Goal: Task Accomplishment & Management: Manage account settings

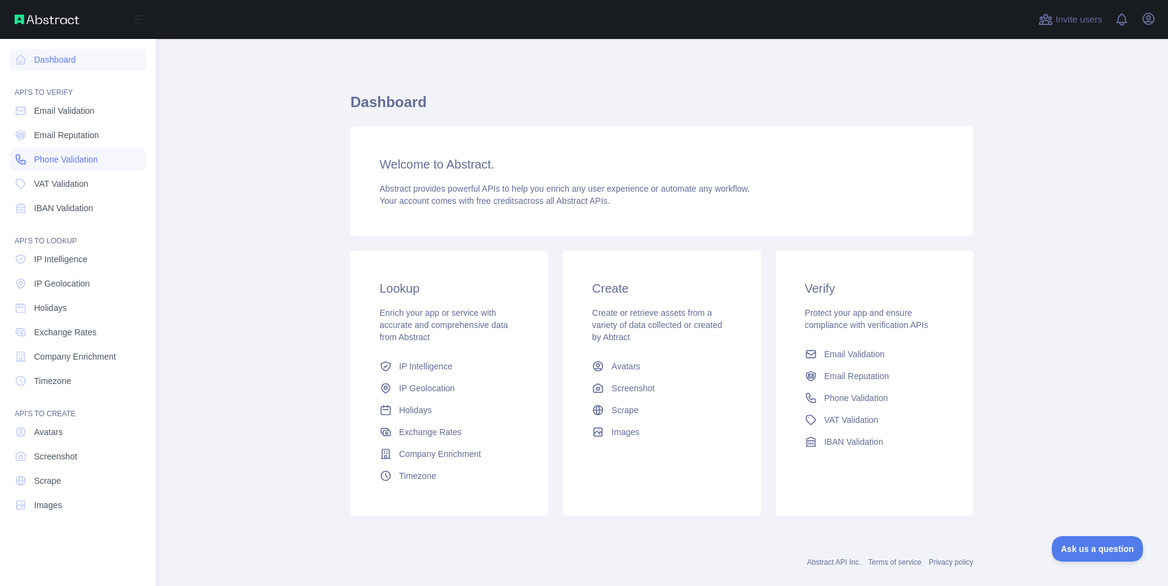
drag, startPoint x: 52, startPoint y: 159, endPoint x: 69, endPoint y: 162, distance: 17.3
click at [52, 159] on span "Phone Validation" at bounding box center [66, 159] width 64 height 12
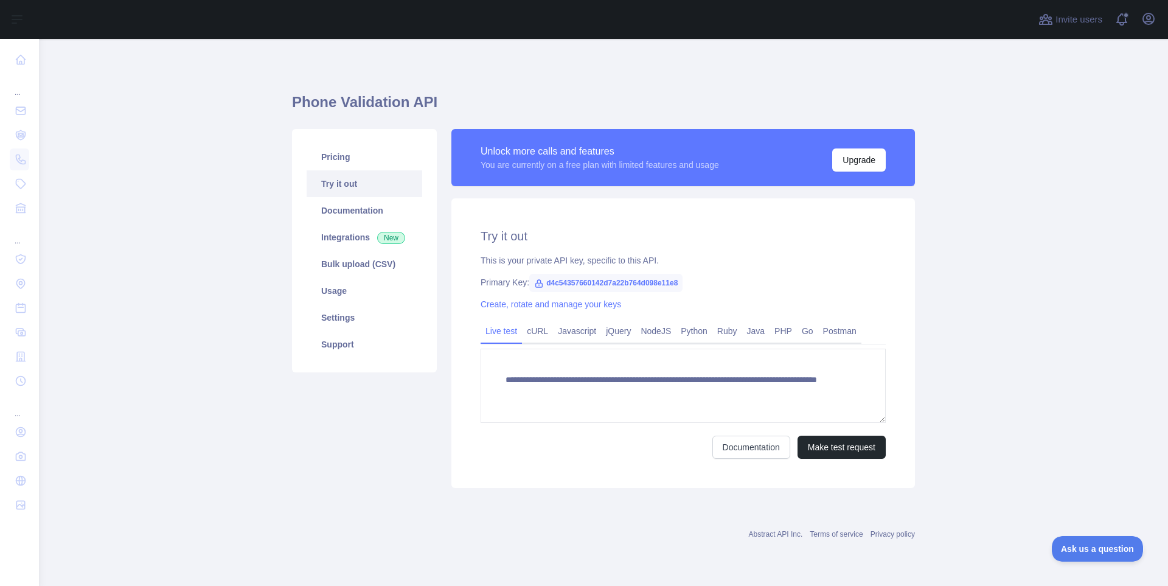
click at [537, 282] on icon at bounding box center [539, 284] width 10 height 10
click at [607, 283] on span "d4c54357660142d7a22b764d098e11e8" at bounding box center [605, 283] width 153 height 18
click at [536, 332] on link "cURL" at bounding box center [537, 330] width 31 height 19
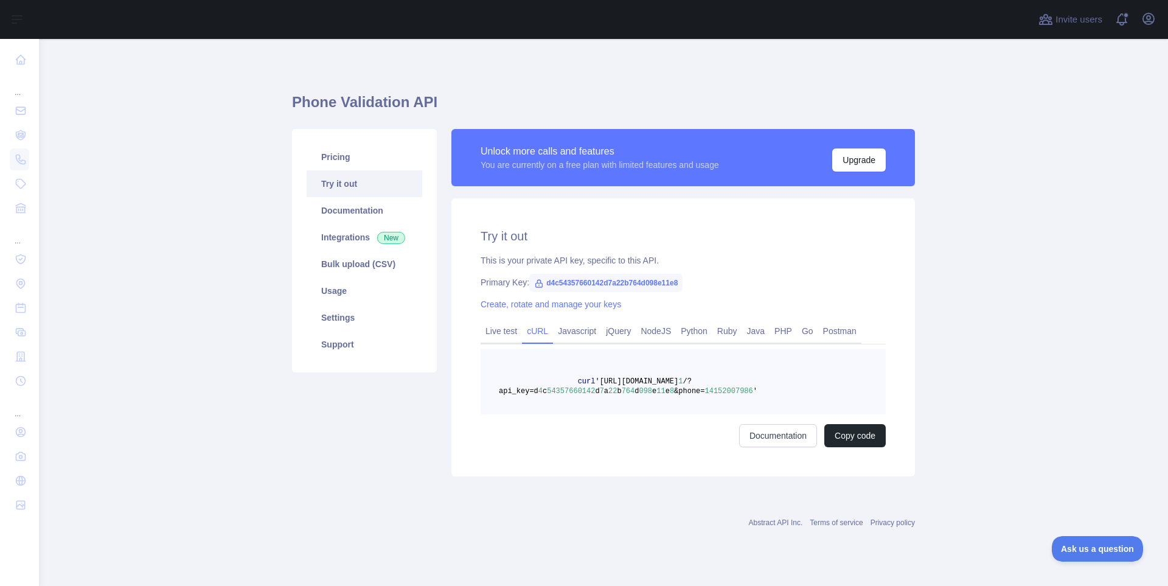
click at [540, 333] on link "cURL" at bounding box center [537, 330] width 31 height 19
click at [498, 332] on link "Live test" at bounding box center [501, 330] width 41 height 19
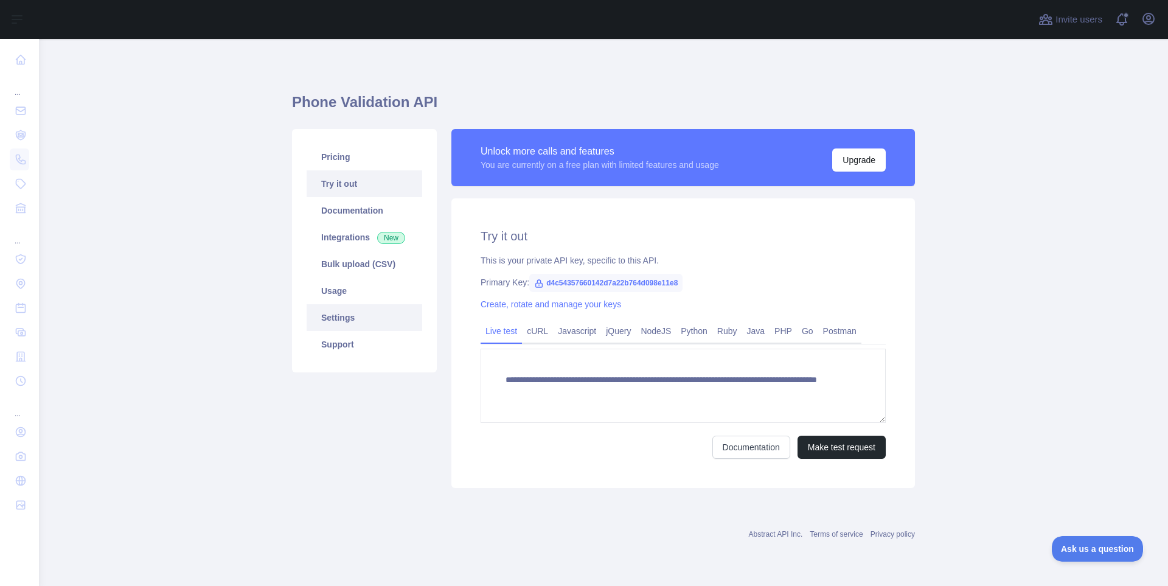
click at [376, 309] on link "Settings" at bounding box center [365, 317] width 116 height 27
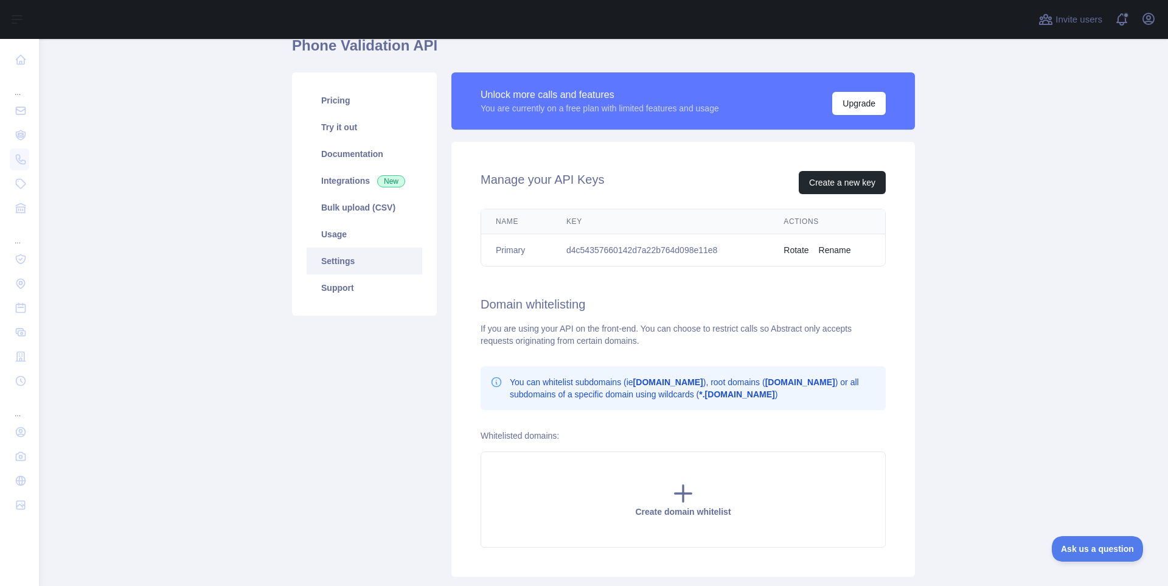
scroll to position [61, 0]
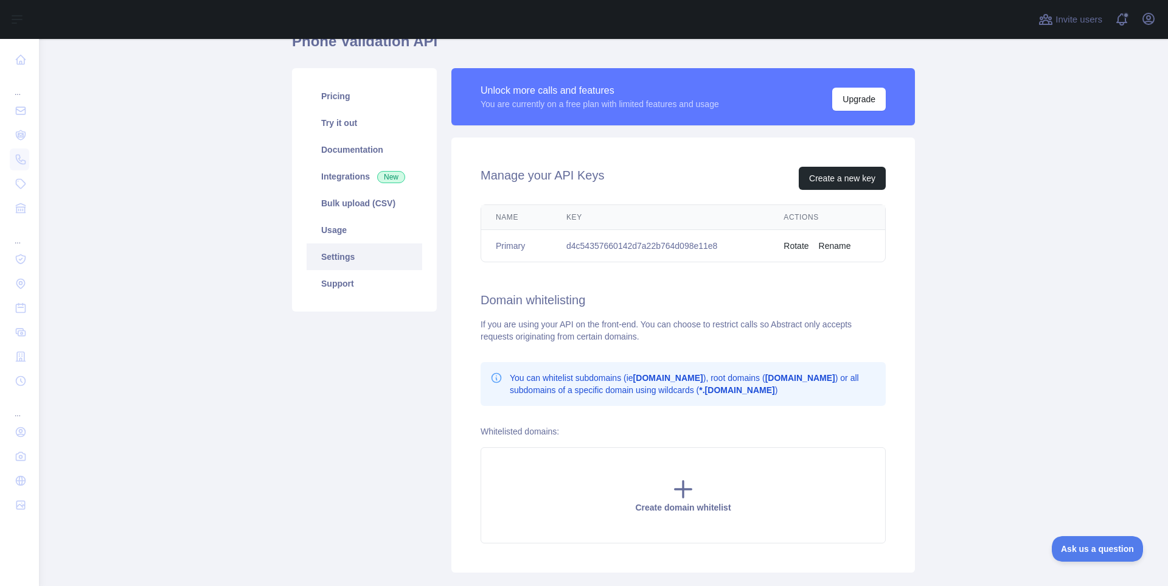
click at [615, 246] on td "d4c54357660142d7a22b764d098e11e8" at bounding box center [660, 246] width 217 height 32
copy td "d4c54357660142d7a22b764d098e11e8"
click at [640, 318] on div "Manage your API Keys Create a new key Name Key Actions Primary d4c54357660142d7…" at bounding box center [684, 355] width 464 height 435
